Goal: Task Accomplishment & Management: Use online tool/utility

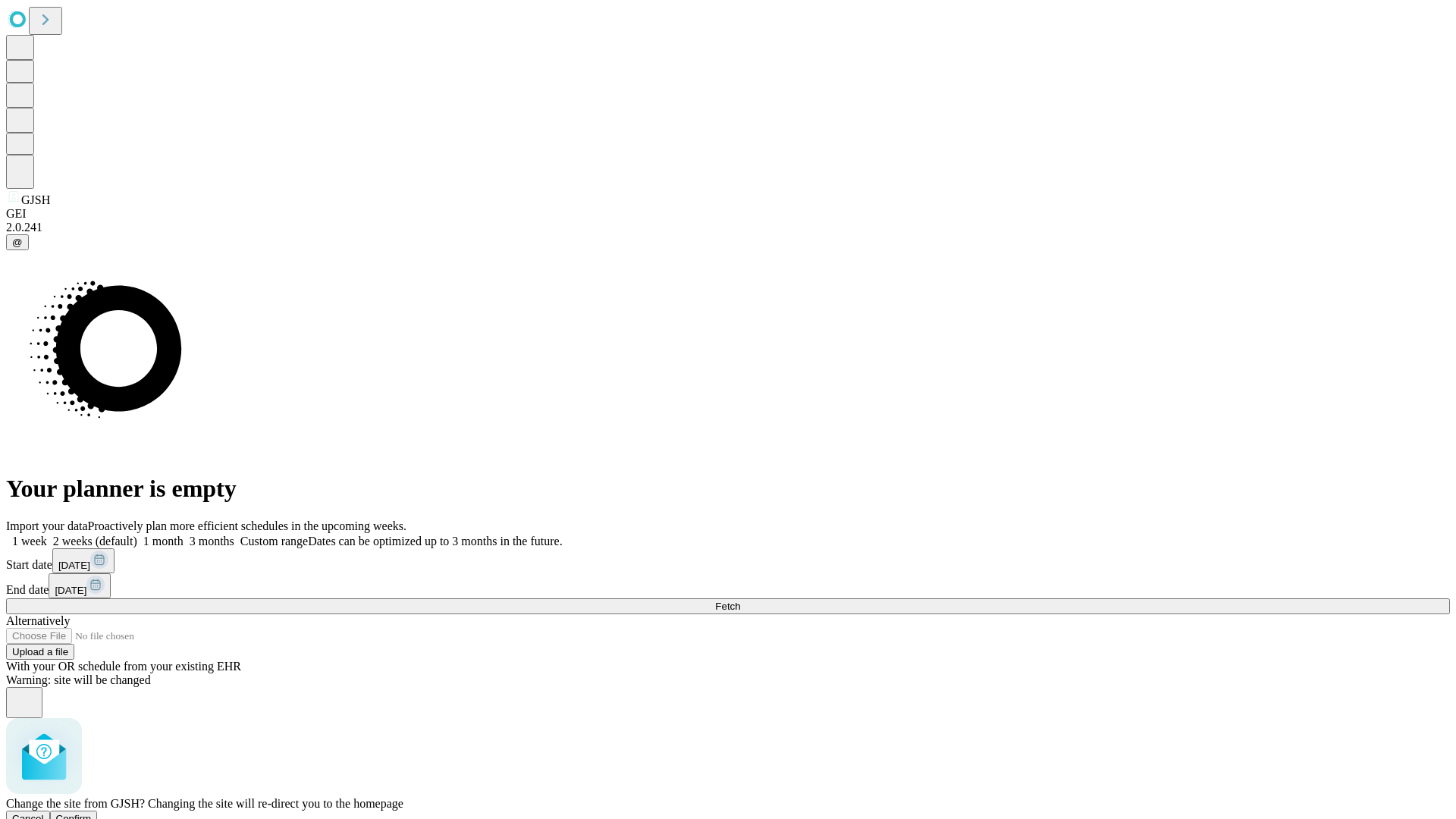
click at [92, 813] on span "Confirm" at bounding box center [73, 818] width 35 height 11
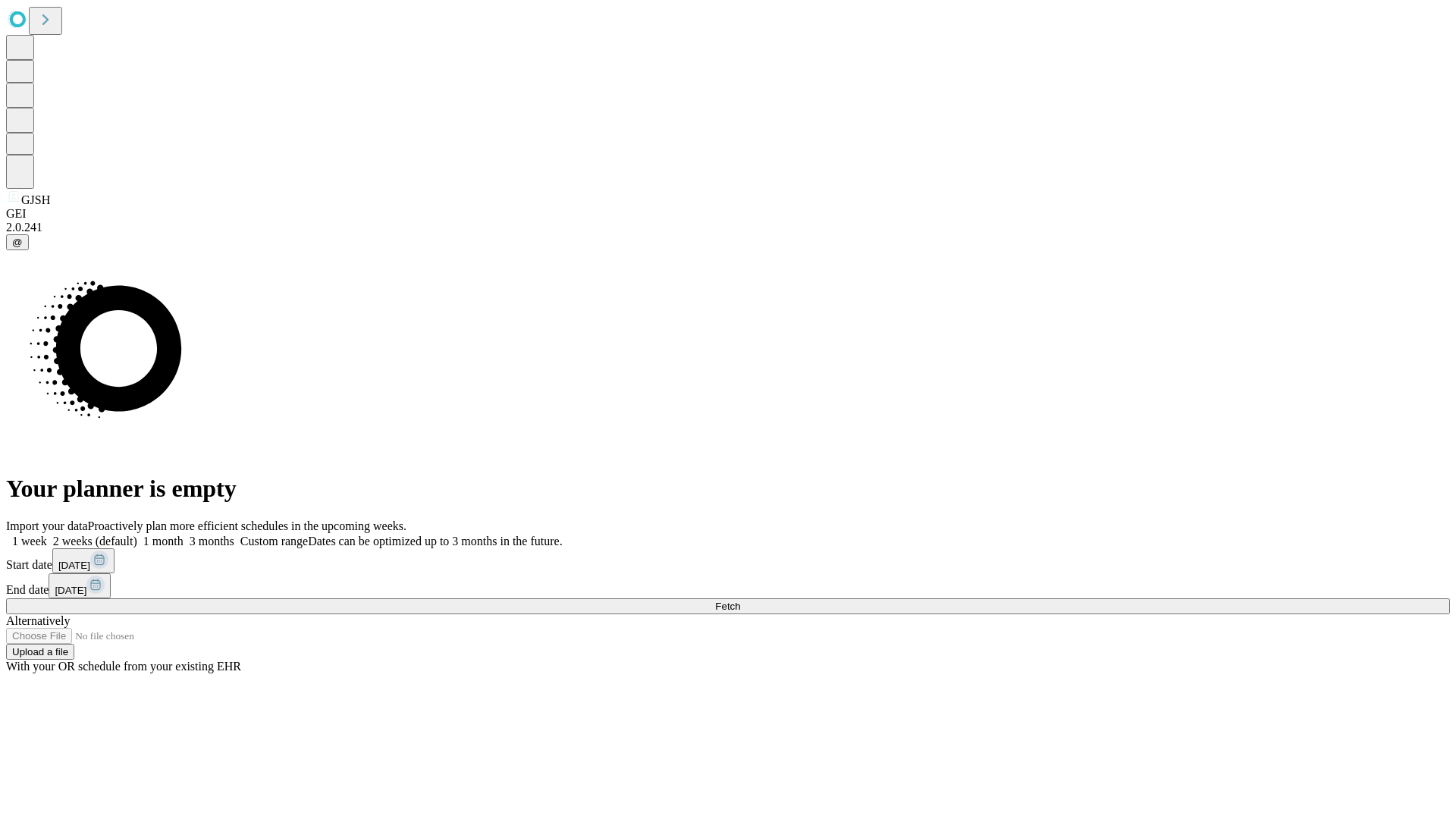
click at [183, 534] on label "1 month" at bounding box center [160, 540] width 46 height 13
click at [741, 600] on span "Fetch" at bounding box center [728, 606] width 25 height 11
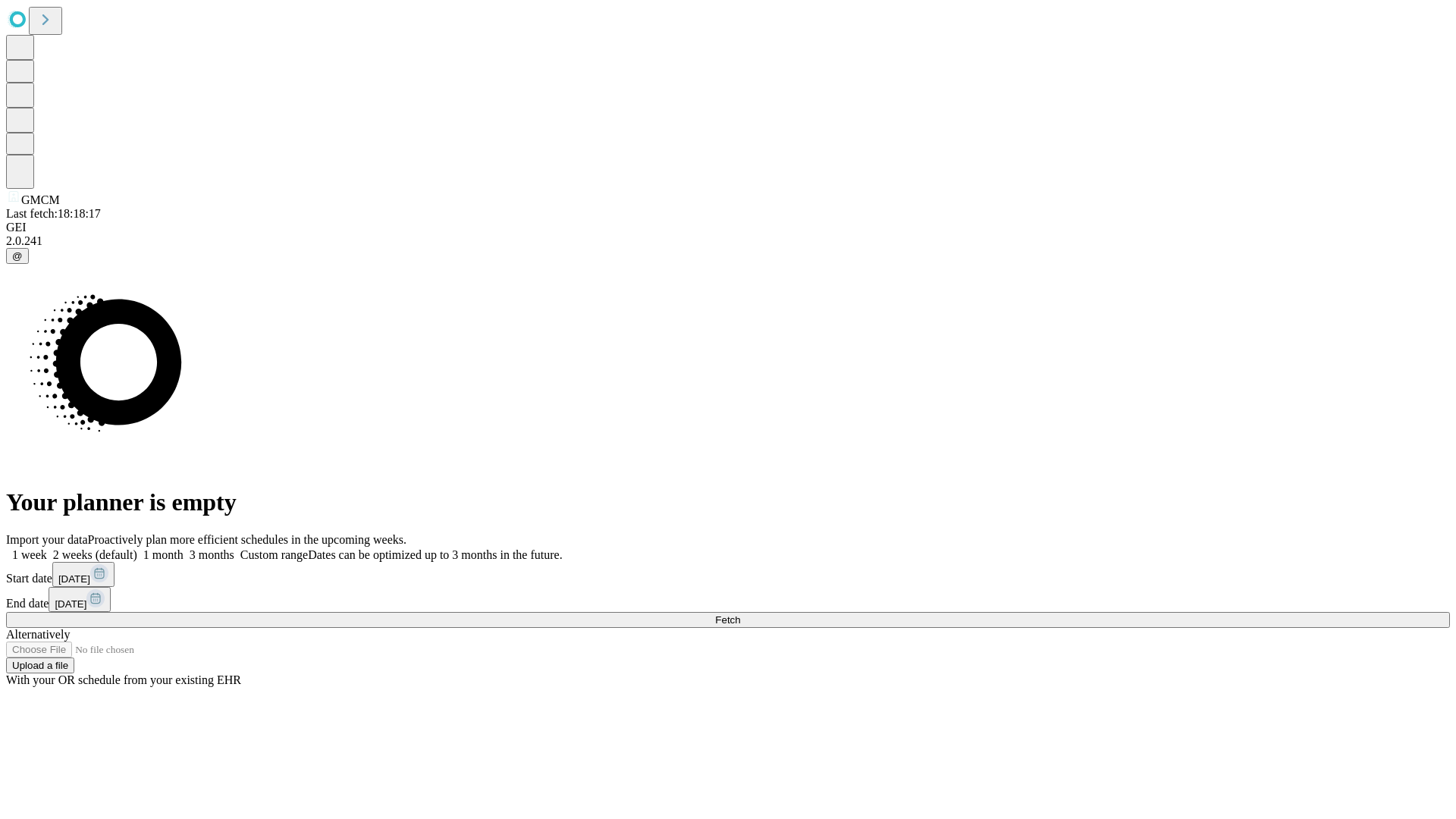
click at [183, 548] on label "1 month" at bounding box center [160, 555] width 46 height 13
click at [741, 614] on span "Fetch" at bounding box center [728, 620] width 25 height 11
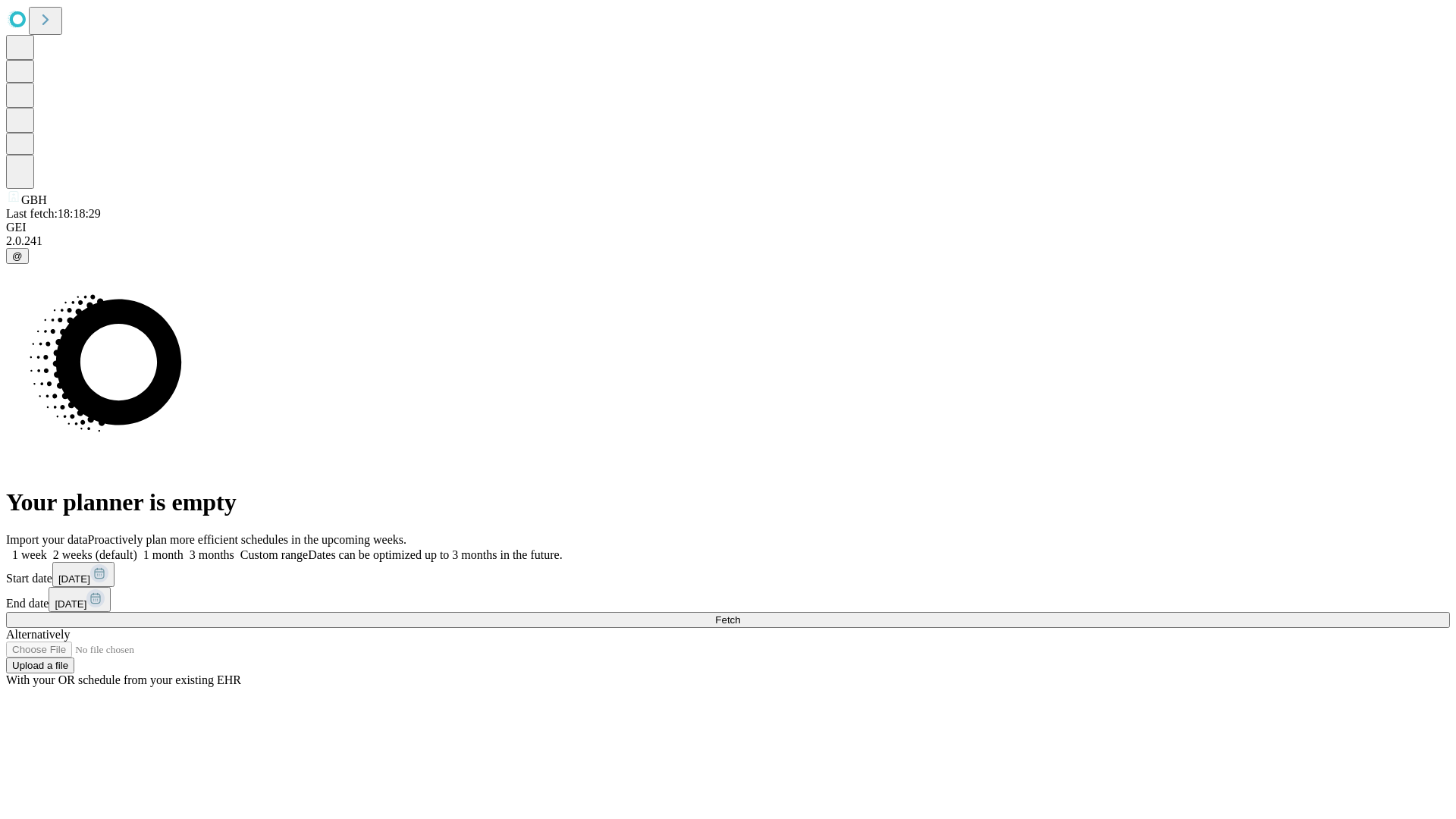
click at [183, 548] on label "1 month" at bounding box center [160, 555] width 46 height 13
click at [741, 614] on span "Fetch" at bounding box center [728, 620] width 25 height 11
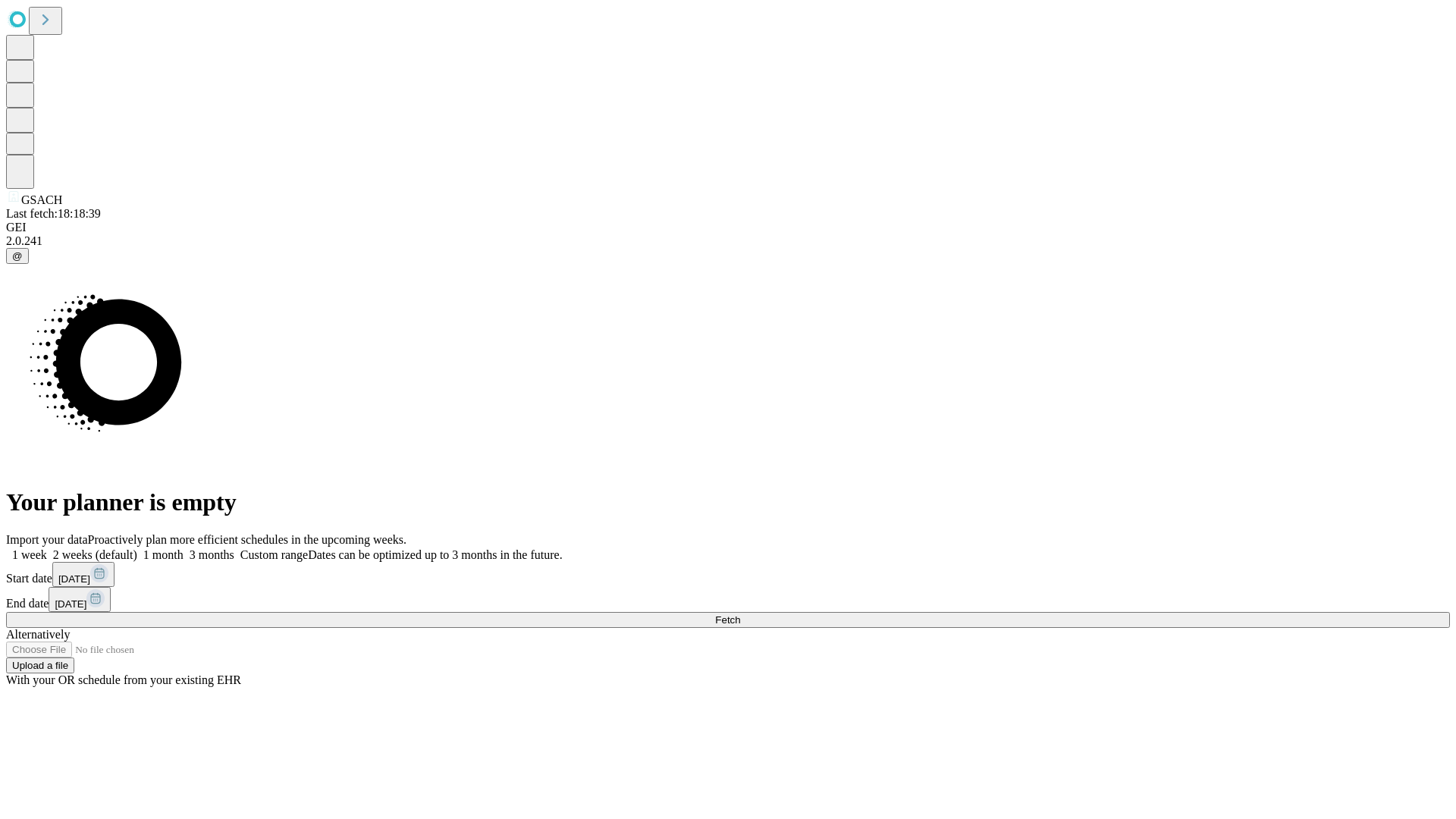
click at [741, 614] on span "Fetch" at bounding box center [728, 620] width 25 height 11
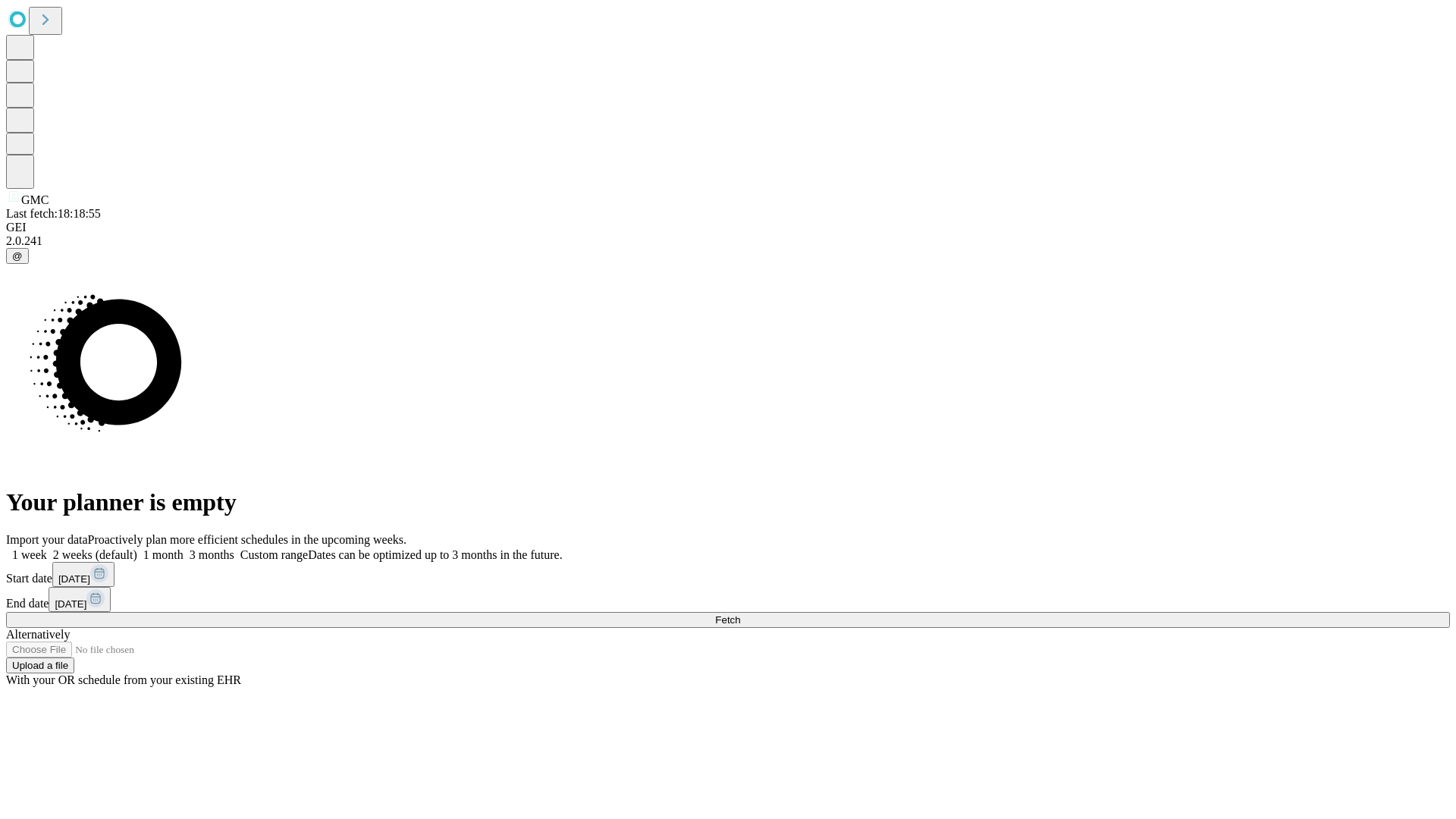
click at [183, 548] on label "1 month" at bounding box center [160, 555] width 46 height 13
click at [741, 614] on span "Fetch" at bounding box center [728, 620] width 25 height 11
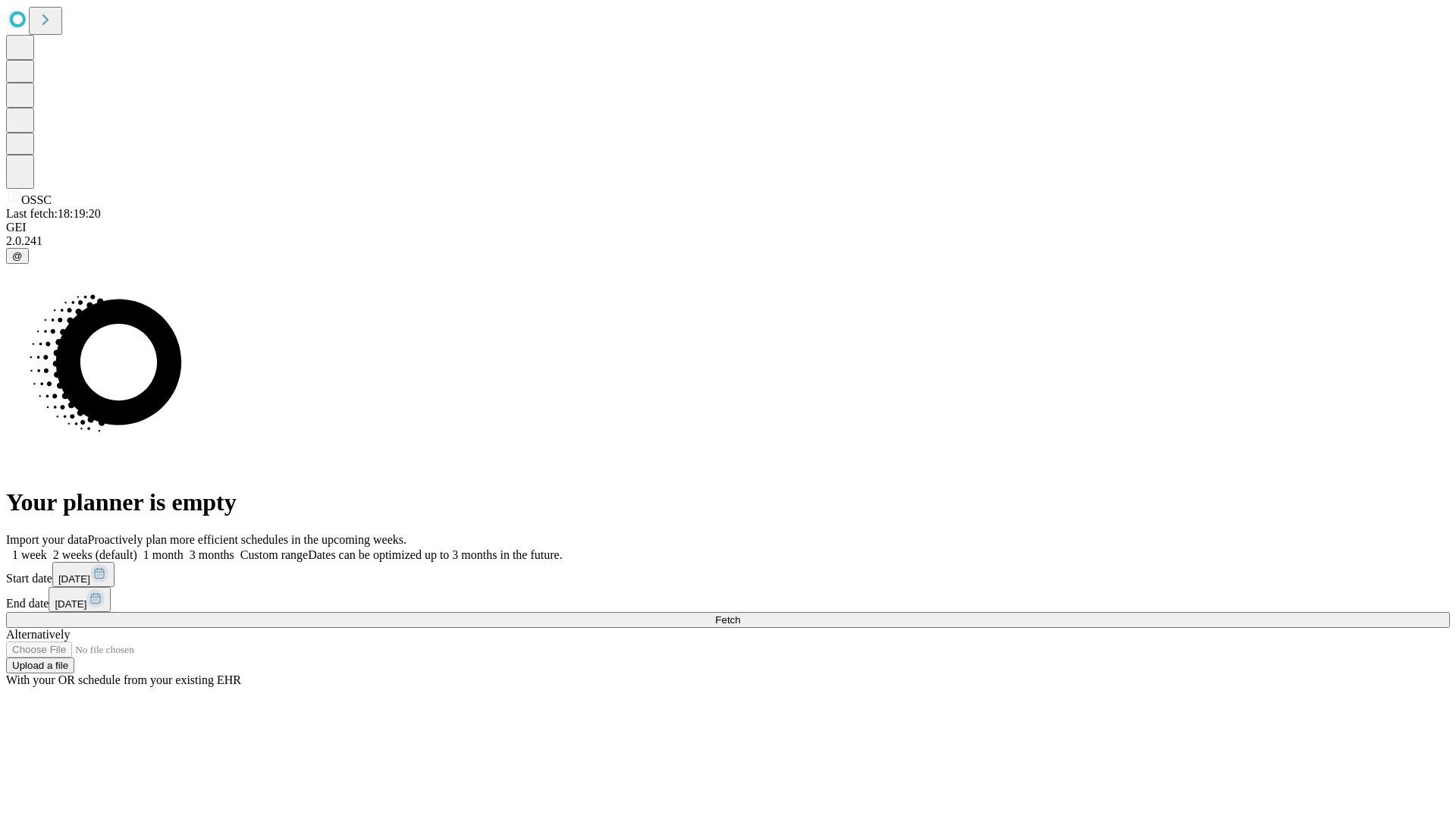
click at [183, 548] on label "1 month" at bounding box center [160, 555] width 46 height 13
click at [741, 614] on span "Fetch" at bounding box center [728, 620] width 25 height 11
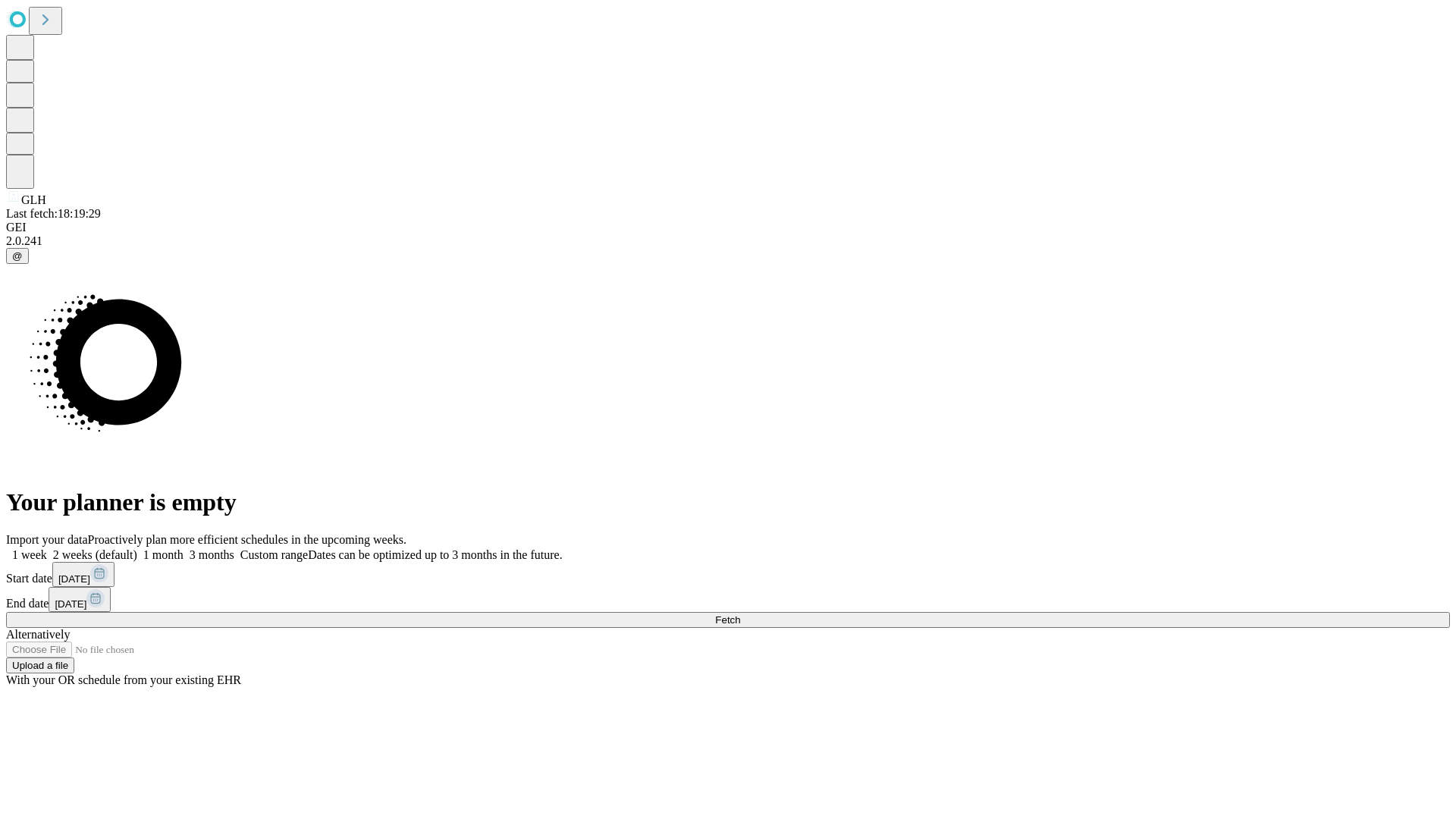
click at [183, 548] on label "1 month" at bounding box center [160, 555] width 46 height 13
click at [741, 614] on span "Fetch" at bounding box center [728, 620] width 25 height 11
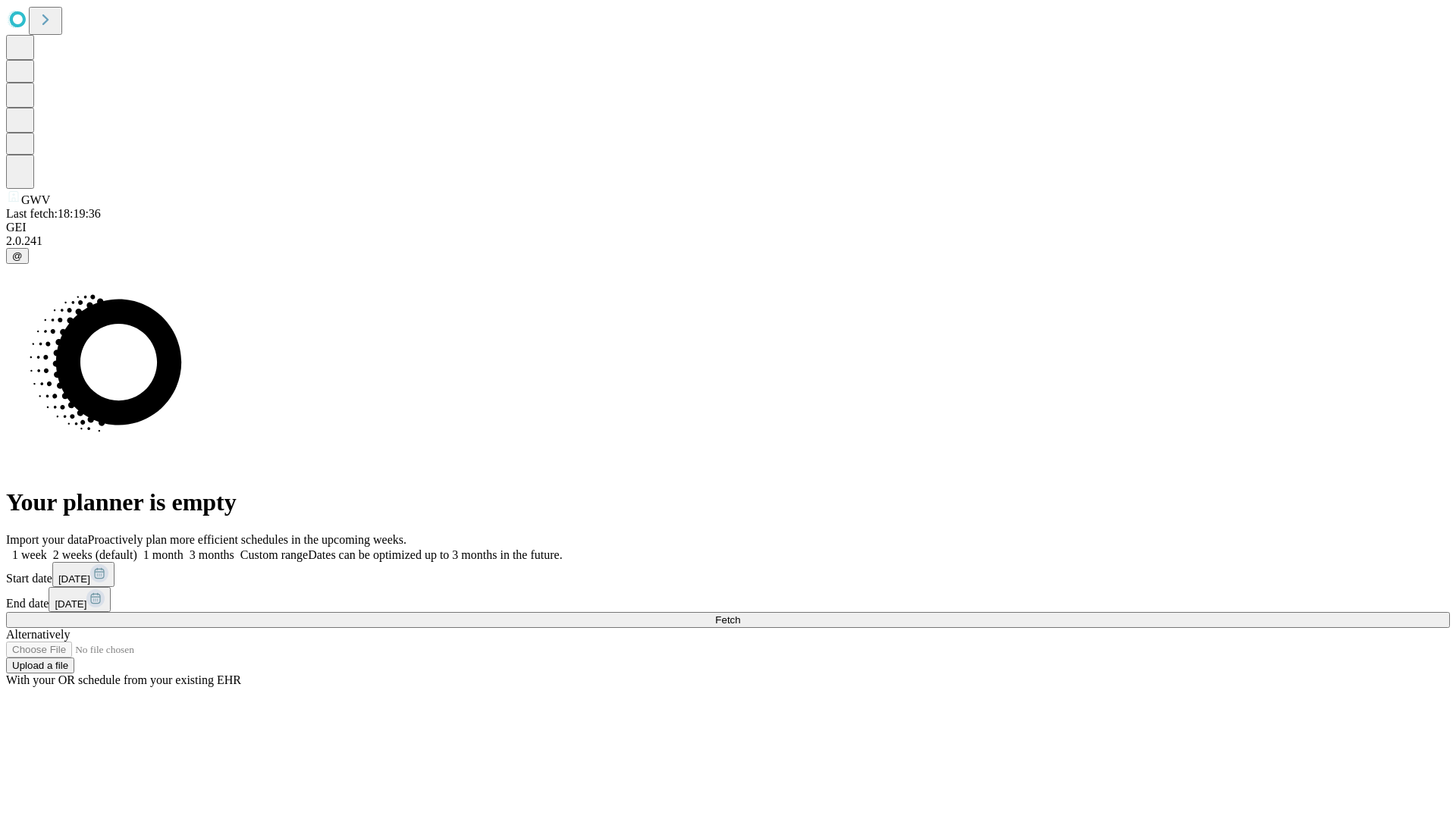
click at [183, 548] on label "1 month" at bounding box center [160, 555] width 46 height 13
click at [741, 614] on span "Fetch" at bounding box center [728, 620] width 25 height 11
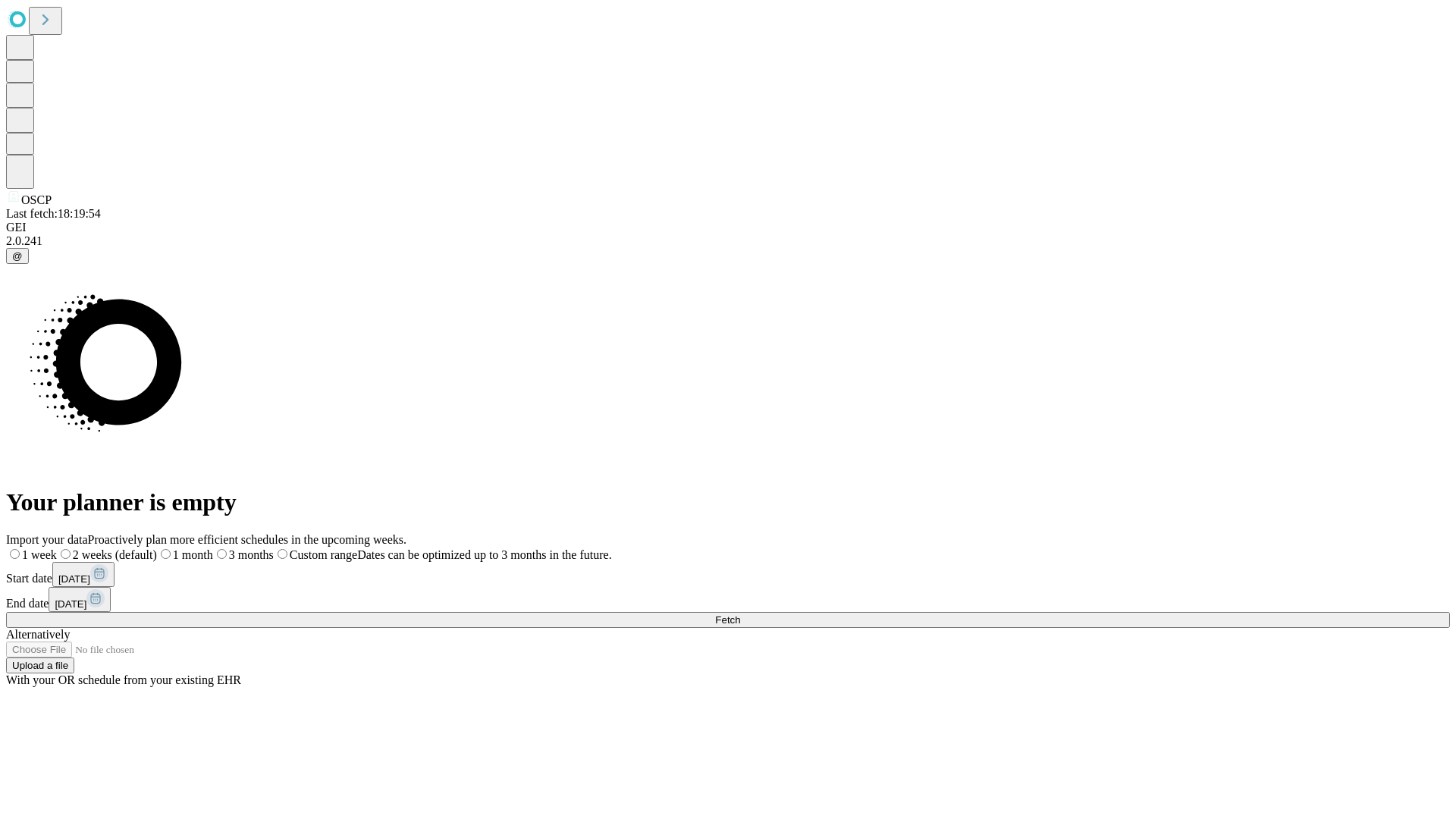
click at [741, 614] on span "Fetch" at bounding box center [728, 620] width 25 height 11
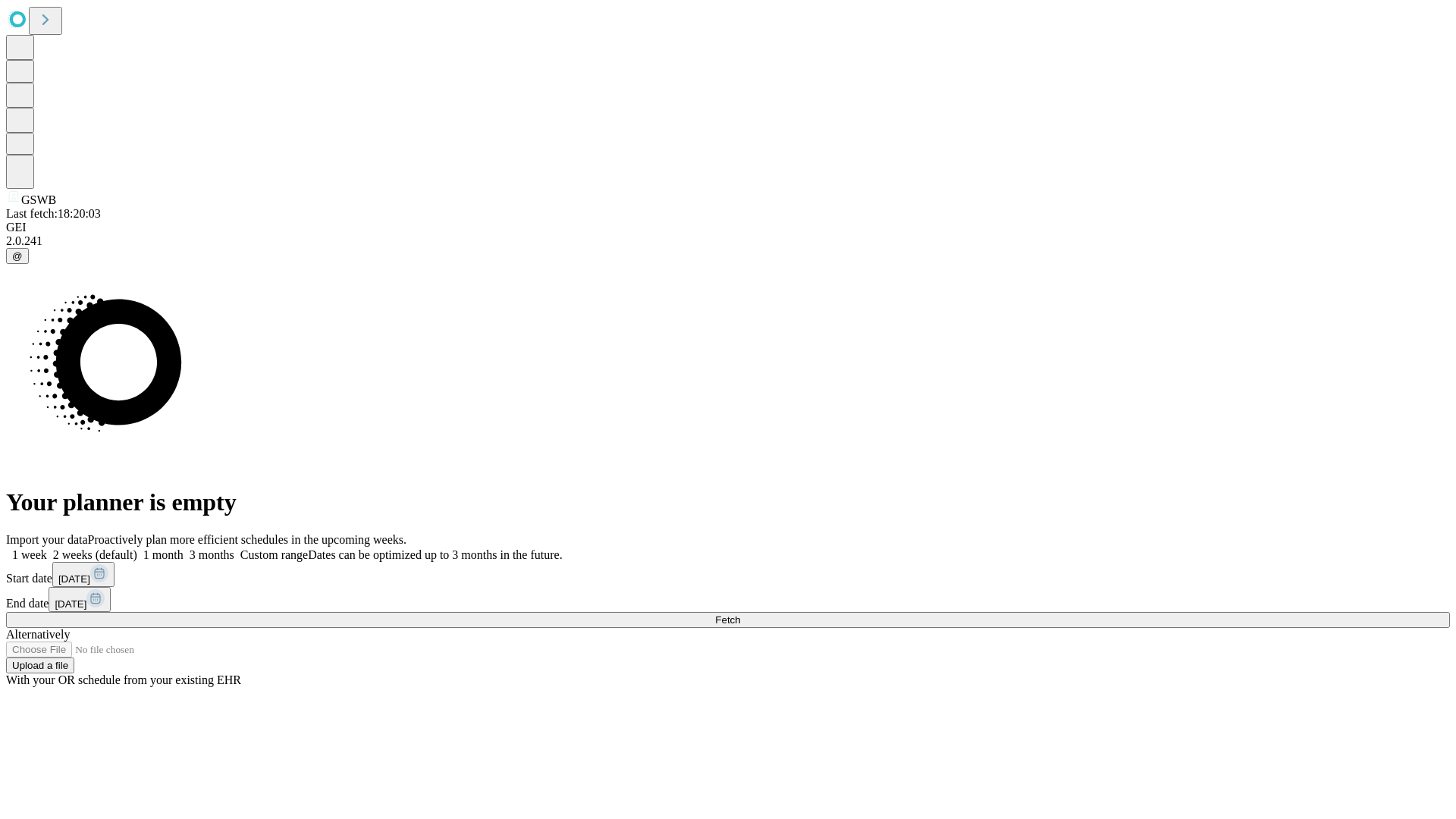
click at [183, 548] on label "1 month" at bounding box center [160, 555] width 46 height 13
click at [741, 614] on span "Fetch" at bounding box center [728, 620] width 25 height 11
